Goal: Task Accomplishment & Management: Manage account settings

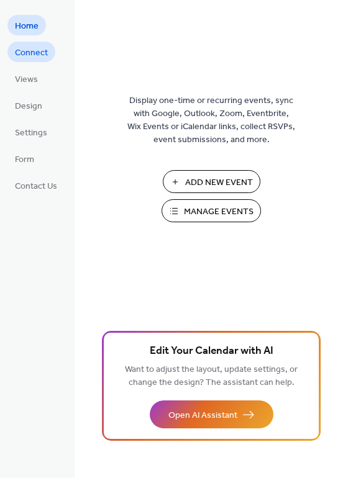
click at [32, 53] on span "Connect" at bounding box center [31, 53] width 33 height 13
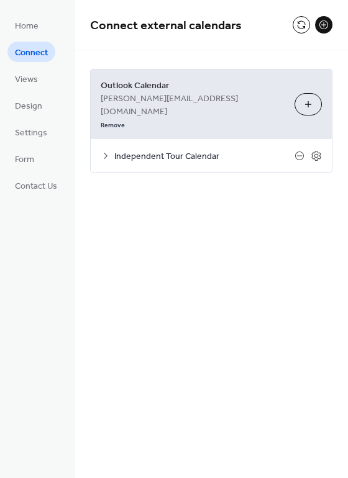
click at [107, 151] on icon at bounding box center [106, 156] width 10 height 10
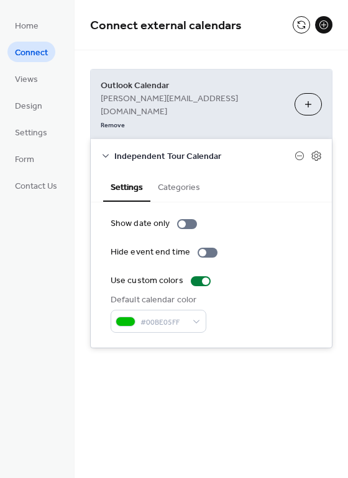
click at [107, 154] on icon at bounding box center [105, 156] width 6 height 4
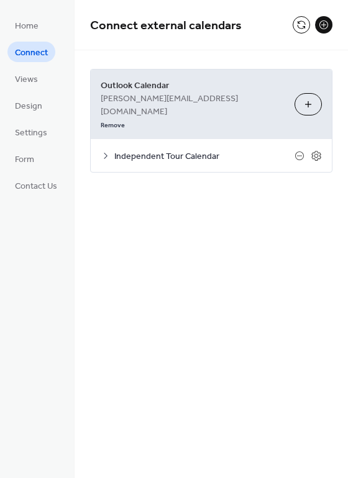
click at [303, 93] on button "Choose Calendars" at bounding box center [307, 104] width 27 height 22
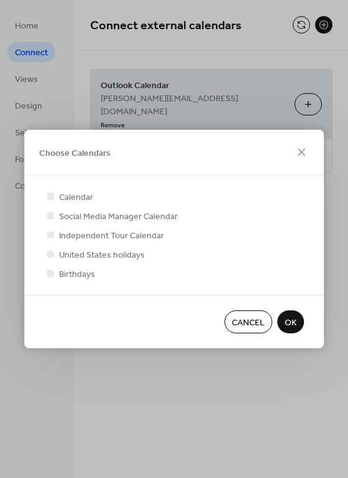
click at [245, 327] on span "Cancel" at bounding box center [248, 323] width 33 height 13
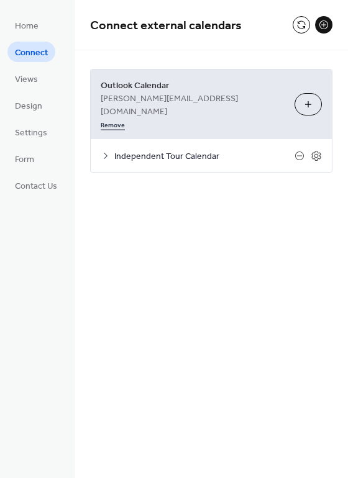
click at [125, 117] on link "Remove" at bounding box center [113, 123] width 24 height 13
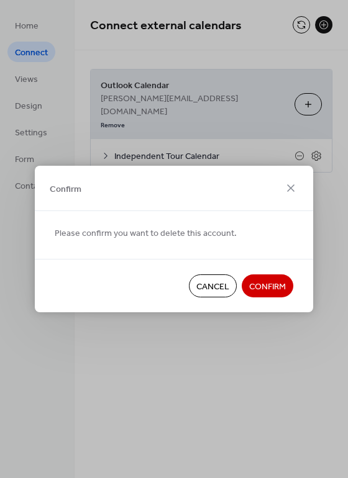
click at [270, 282] on span "Confirm" at bounding box center [267, 287] width 37 height 13
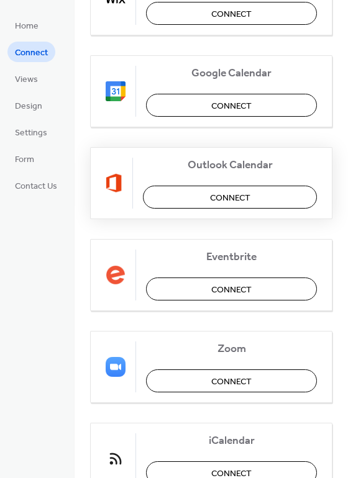
scroll to position [197, 0]
